Goal: Task Accomplishment & Management: Use online tool/utility

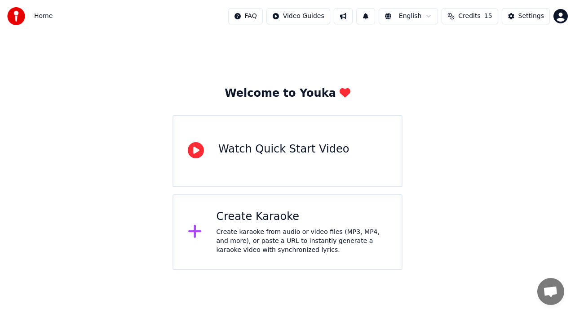
click at [264, 235] on div "Create karaoke from audio or video files (MP3, MP4, and more), or paste a URL t…" at bounding box center [302, 240] width 171 height 27
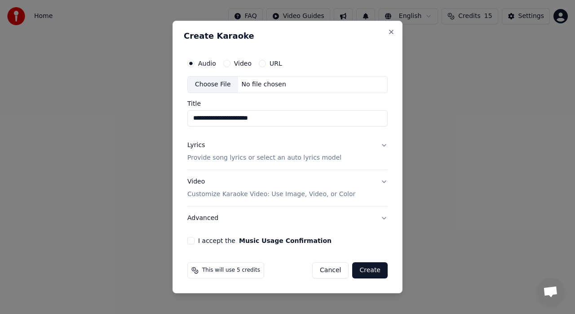
type input "**********"
click at [276, 159] on p "Provide song lyrics or select an auto lyrics model" at bounding box center [264, 157] width 154 height 9
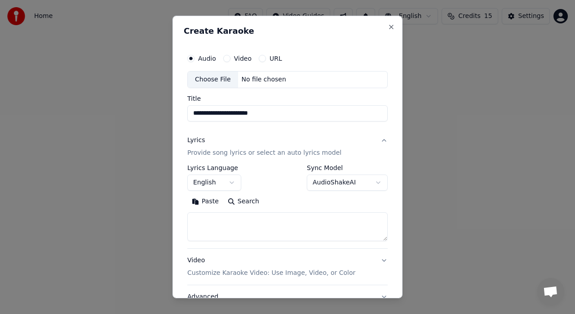
click at [216, 226] on textarea at bounding box center [287, 226] width 200 height 29
paste textarea "**********"
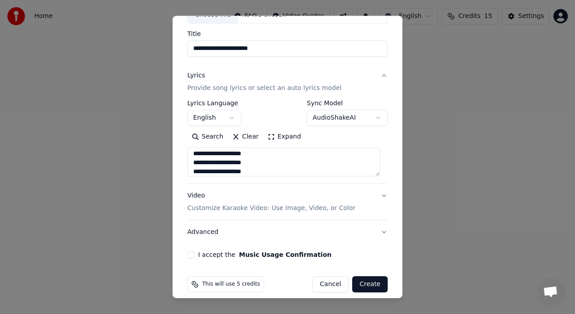
scroll to position [73, 0]
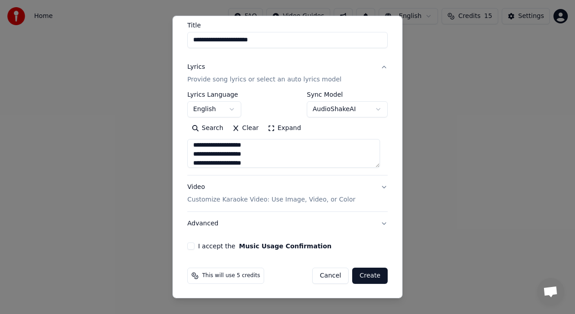
type textarea "**********"
click at [190, 244] on button "I accept the Music Usage Confirmation" at bounding box center [190, 245] width 7 height 7
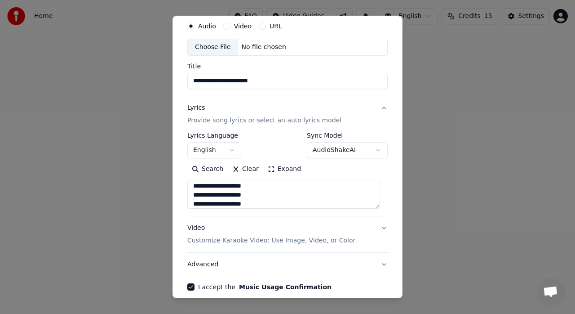
scroll to position [28, 0]
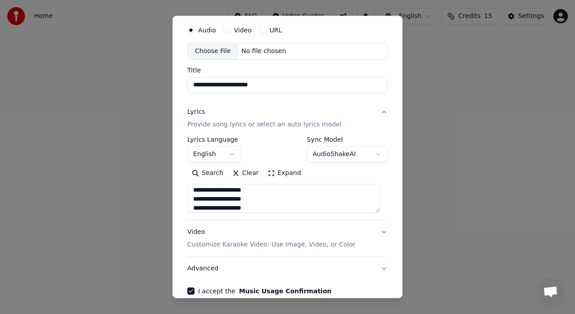
click at [377, 232] on button "Video Customize Karaoke Video: Use Image, Video, or Color" at bounding box center [287, 238] width 200 height 36
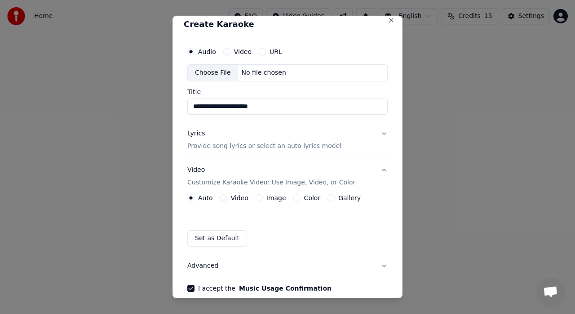
scroll to position [0, 0]
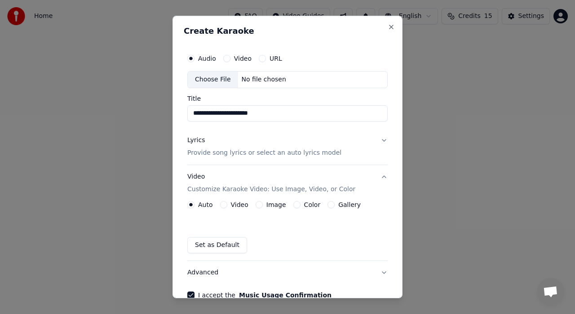
click at [215, 78] on div "Choose File" at bounding box center [213, 79] width 50 height 16
type input "**********"
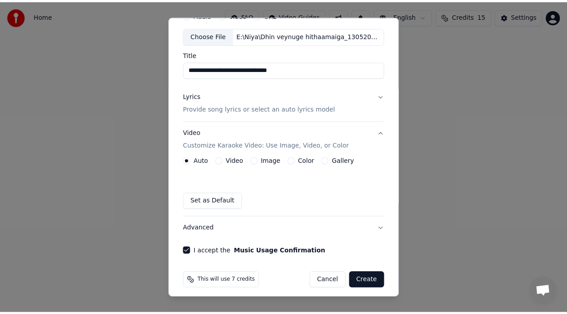
scroll to position [49, 0]
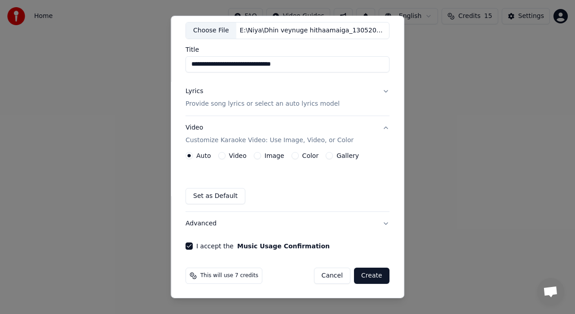
click at [363, 273] on button "Create" at bounding box center [371, 275] width 35 height 16
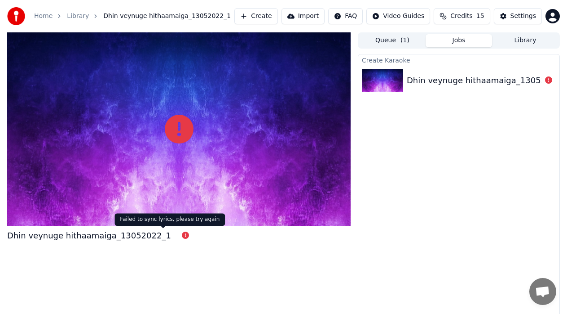
click at [182, 237] on icon at bounding box center [185, 234] width 7 height 7
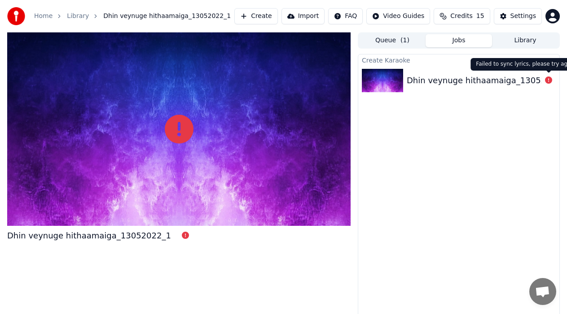
click at [550, 81] on icon at bounding box center [548, 79] width 7 height 7
click at [516, 87] on div "Dhin veynuge hithaamaiga_13052022_1" at bounding box center [459, 80] width 201 height 31
click at [424, 84] on div "Dhin veynuge hithaamaiga_13052022_1" at bounding box center [489, 80] width 164 height 13
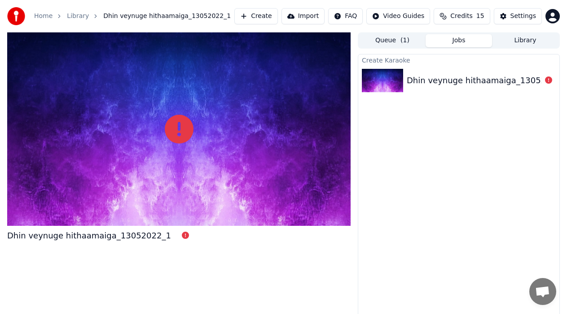
click at [424, 84] on div "Dhin veynuge hithaamaiga_13052022_1" at bounding box center [489, 80] width 164 height 13
click at [178, 131] on icon at bounding box center [179, 129] width 29 height 29
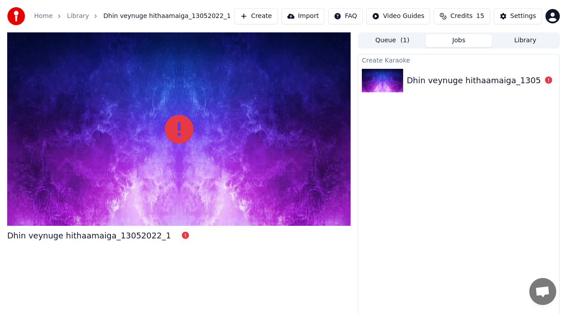
click at [178, 131] on icon at bounding box center [179, 129] width 29 height 29
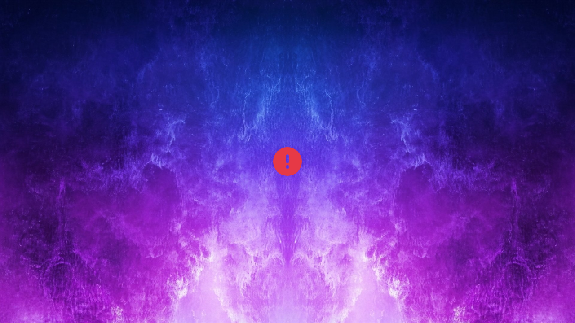
click at [258, 164] on div at bounding box center [287, 161] width 575 height 323
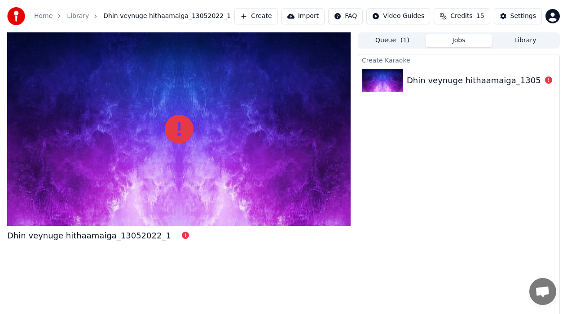
click at [383, 41] on button "Queue ( 1 )" at bounding box center [392, 40] width 66 height 13
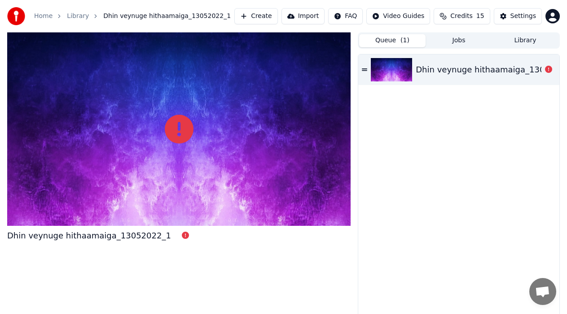
click at [412, 72] on img at bounding box center [391, 69] width 41 height 23
click at [363, 68] on icon at bounding box center [364, 69] width 5 height 6
click at [365, 70] on icon at bounding box center [364, 69] width 5 height 6
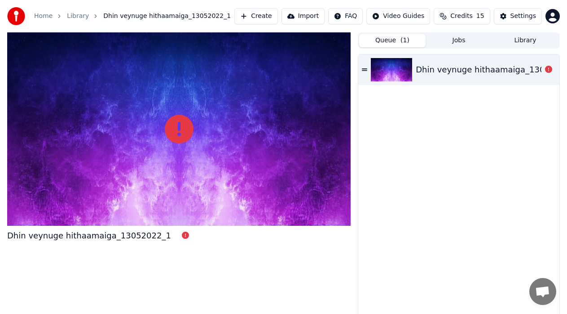
click at [392, 67] on img at bounding box center [391, 69] width 41 height 23
click at [541, 42] on button "Library" at bounding box center [525, 40] width 66 height 13
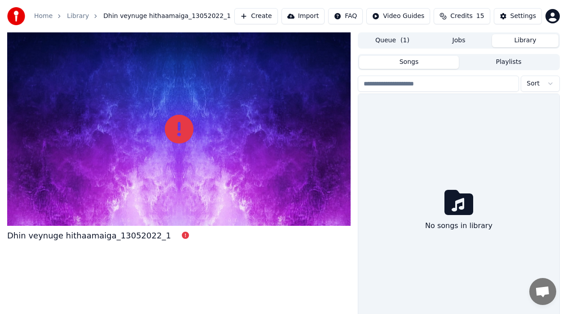
click at [460, 40] on button "Jobs" at bounding box center [459, 40] width 66 height 13
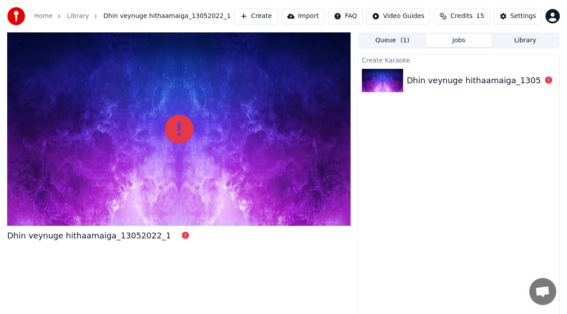
click at [451, 80] on div "Dhin veynuge hithaamaiga_13052022_1" at bounding box center [489, 80] width 164 height 13
click at [452, 78] on div "Dhin veynuge hithaamaiga_13052022_1" at bounding box center [489, 80] width 164 height 13
click at [460, 18] on span "Credits" at bounding box center [462, 16] width 22 height 9
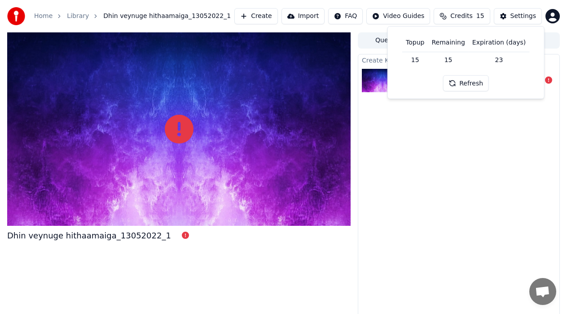
click at [467, 82] on button "Refresh" at bounding box center [466, 83] width 46 height 16
click at [512, 169] on div "Create Karaoke Dhin veynuge hithaamaiga_13052022_1" at bounding box center [459, 187] width 202 height 266
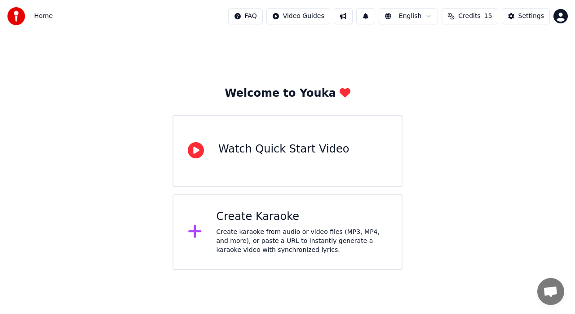
click at [275, 232] on div "Create karaoke from audio or video files (MP3, MP4, and more), or paste a URL t…" at bounding box center [302, 240] width 171 height 27
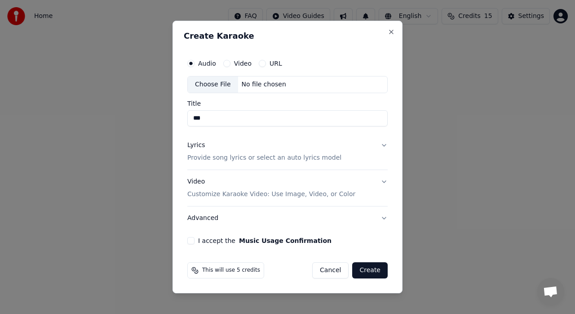
type input "***"
click at [279, 156] on p "Provide song lyrics or select an auto lyrics model" at bounding box center [264, 157] width 154 height 9
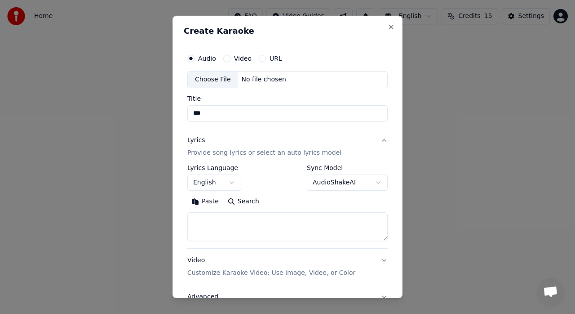
click at [257, 222] on textarea at bounding box center [287, 226] width 200 height 29
paste textarea "**********"
type textarea "**********"
click at [223, 78] on div "Choose File" at bounding box center [213, 79] width 50 height 16
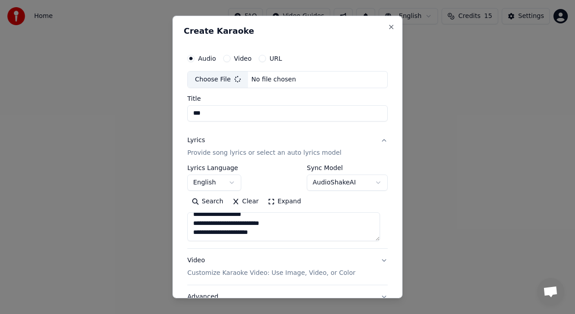
type input "**********"
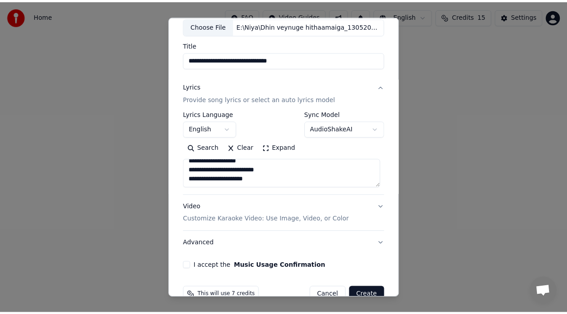
scroll to position [73, 0]
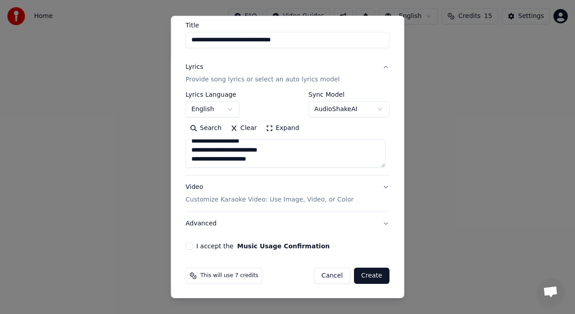
click at [190, 246] on button "I accept the Music Usage Confirmation" at bounding box center [189, 245] width 7 height 7
click at [366, 270] on button "Create" at bounding box center [371, 275] width 35 height 16
select select "**"
